Goal: Find contact information: Find contact information

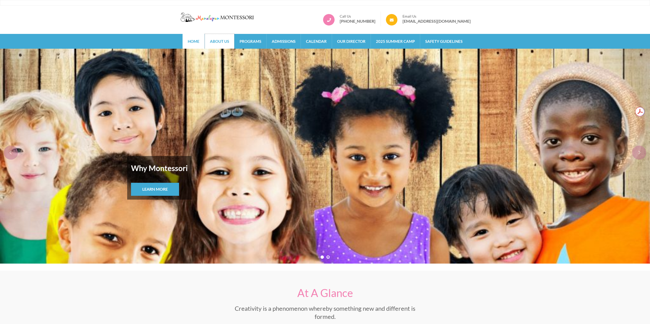
click at [223, 47] on link "About Us" at bounding box center [219, 41] width 29 height 15
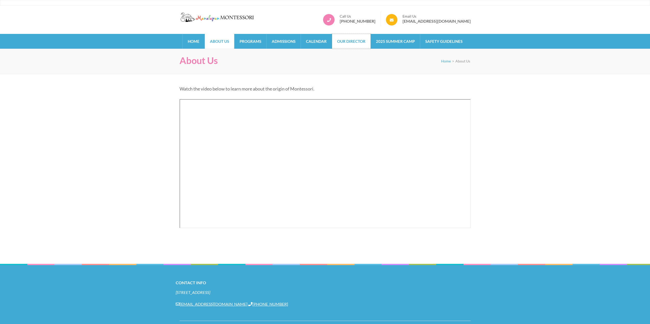
click at [360, 43] on link "Our Director" at bounding box center [351, 41] width 39 height 15
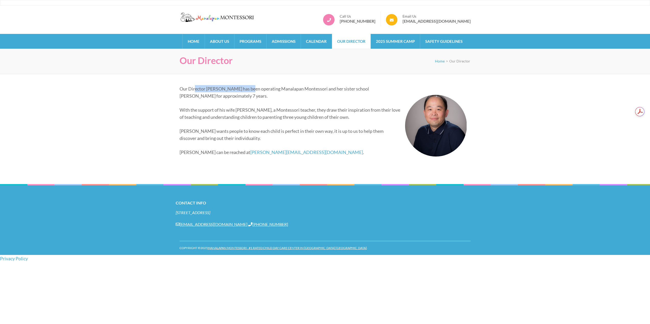
drag, startPoint x: 194, startPoint y: 89, endPoint x: 257, endPoint y: 91, distance: 63.1
click at [257, 91] on p "Our Director Alex Chiang has been operating Manalapan Montessori and her sister…" at bounding box center [322, 92] width 287 height 14
click at [288, 99] on p "Our Director Alex Chiang has been operating Manalapan Montessori and her sister…" at bounding box center [322, 92] width 287 height 14
click at [269, 154] on link "alex@manalapanmontessori.com" at bounding box center [306, 153] width 113 height 6
